Goal: Information Seeking & Learning: Learn about a topic

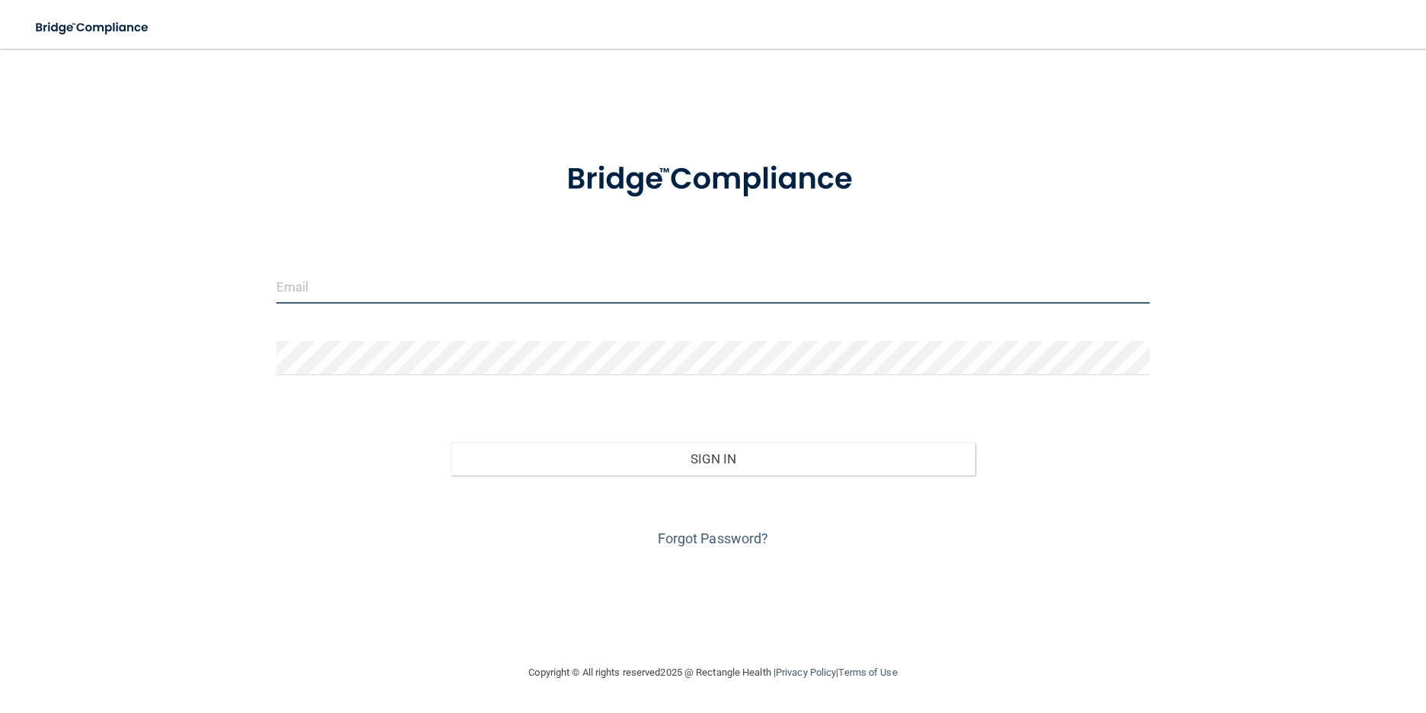
click at [362, 291] on input "email" at bounding box center [713, 286] width 874 height 34
type input "[EMAIL_ADDRESS][DOMAIN_NAME]"
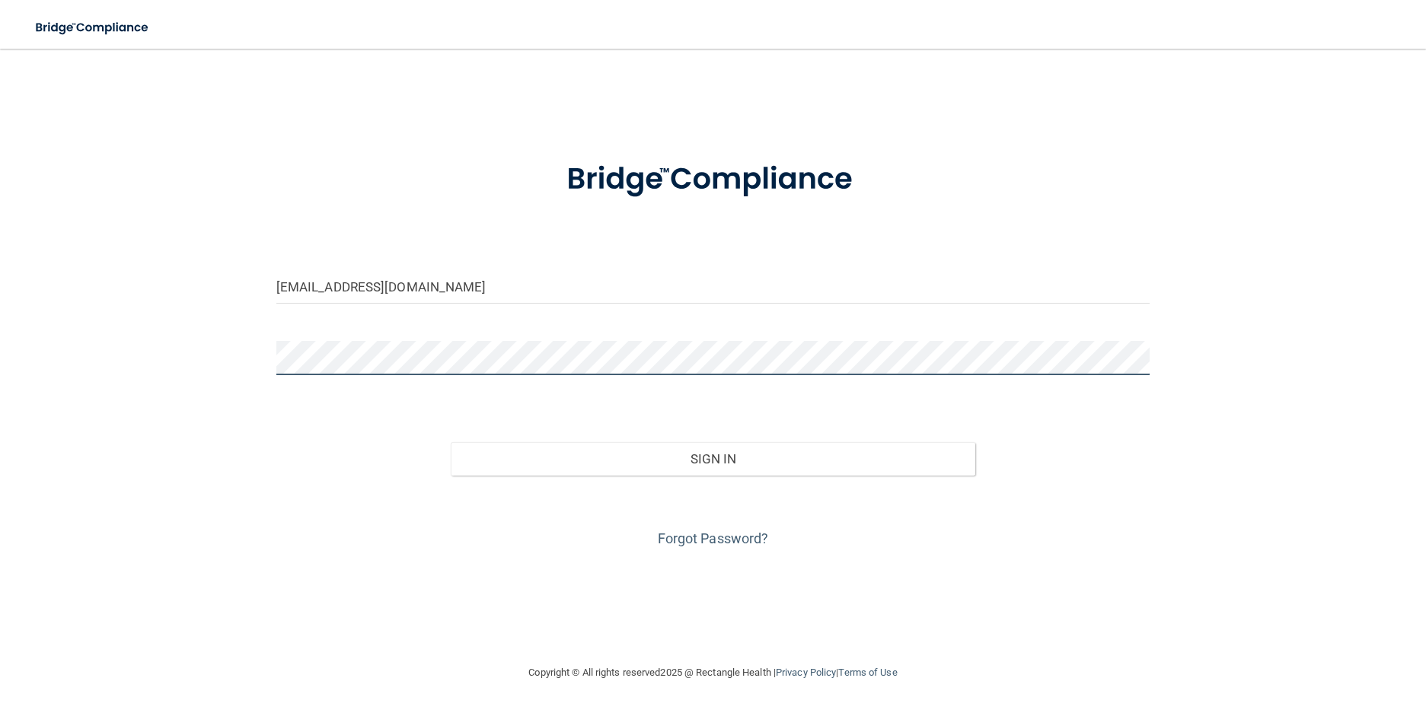
click at [451, 442] on button "Sign In" at bounding box center [713, 458] width 524 height 33
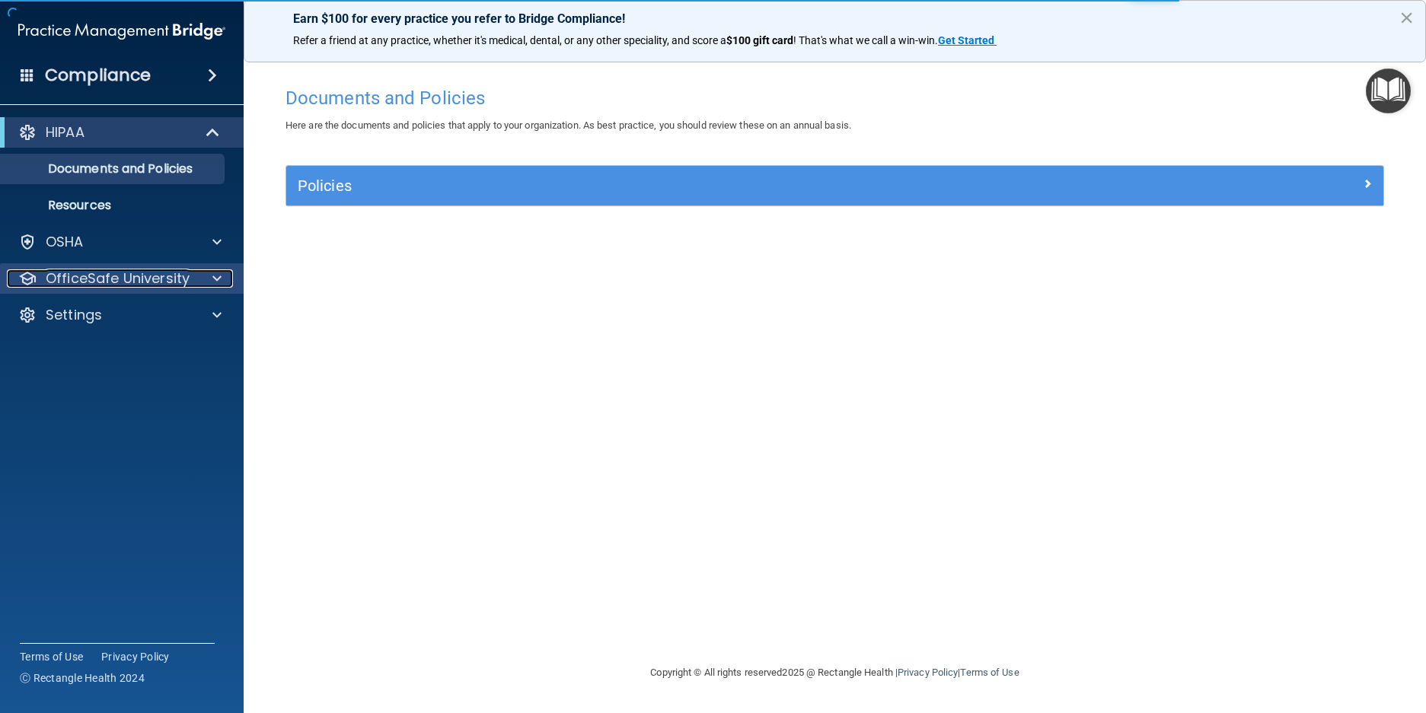
click at [113, 285] on p "OfficeSafe University" at bounding box center [118, 278] width 144 height 18
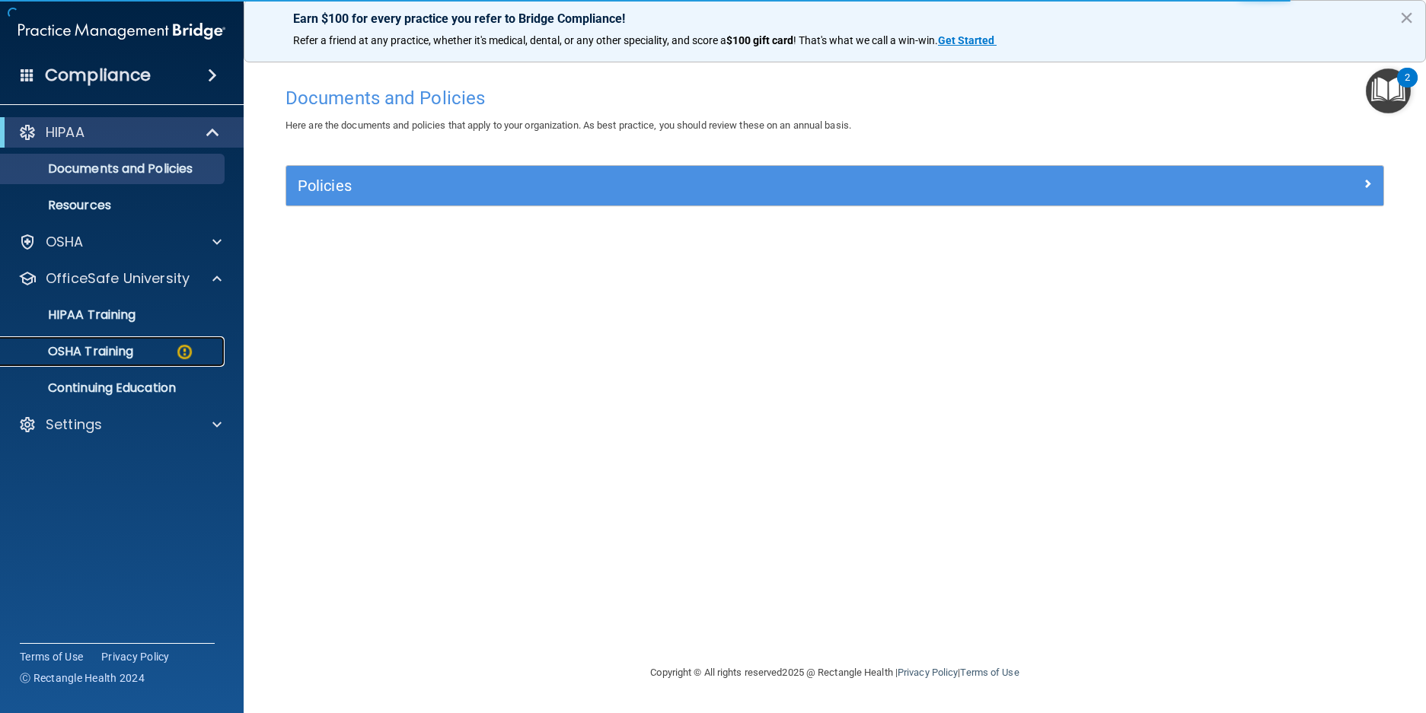
click at [112, 352] on p "OSHA Training" at bounding box center [71, 351] width 123 height 15
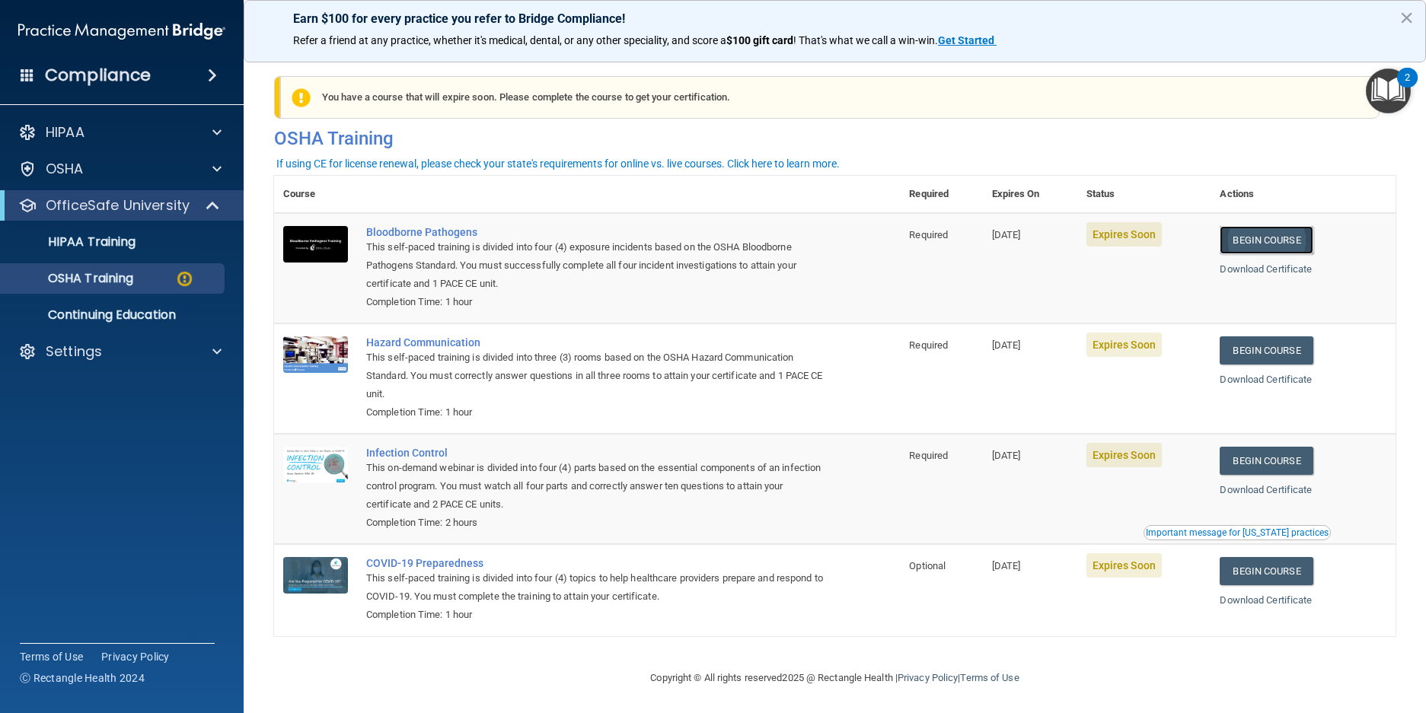
click at [1268, 239] on link "Begin Course" at bounding box center [1265, 240] width 93 height 28
